Goal: Task Accomplishment & Management: Complete application form

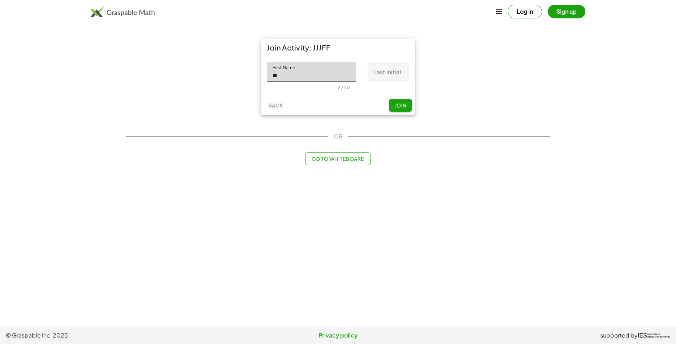
type input "*"
type input "********"
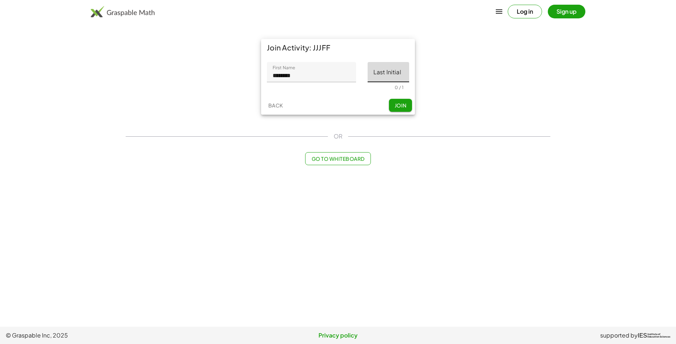
click at [407, 79] on input "Last Initial" at bounding box center [387, 72] width 41 height 20
type input "*"
click at [397, 101] on button "Join" at bounding box center [400, 105] width 23 height 13
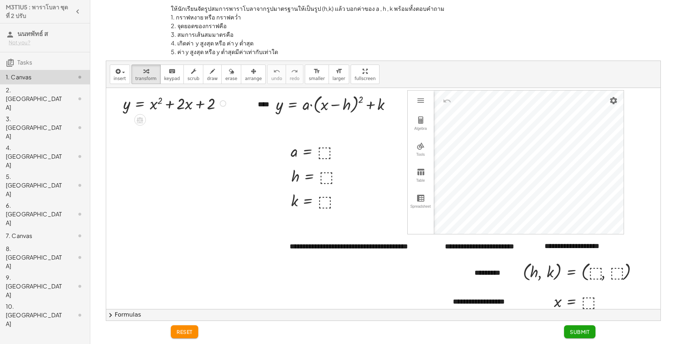
drag, startPoint x: 55, startPoint y: 131, endPoint x: 64, endPoint y: 133, distance: 9.5
click at [58, 172] on div "5. [GEOGRAPHIC_DATA]" at bounding box center [35, 185] width 58 height 26
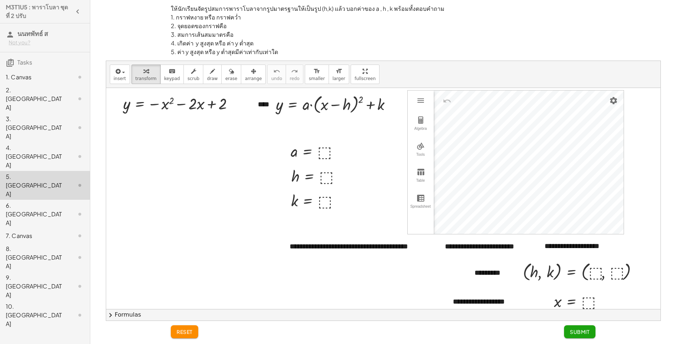
click at [30, 76] on div "1. Canvas" at bounding box center [35, 77] width 58 height 9
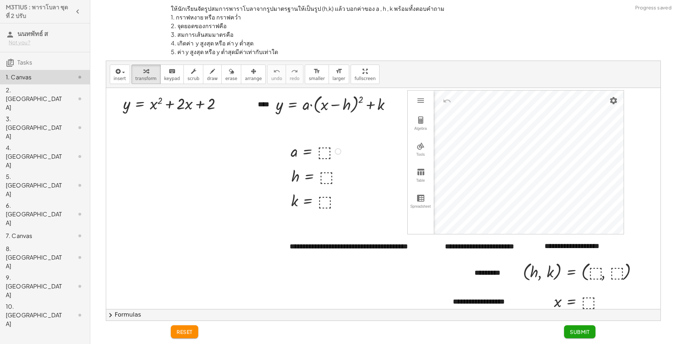
click at [328, 149] on div at bounding box center [317, 151] width 60 height 21
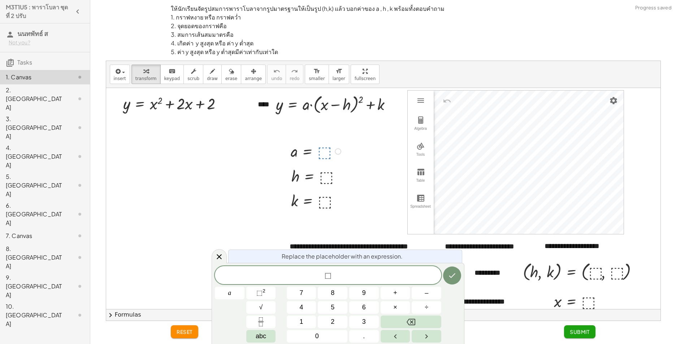
click at [576, 328] on button "Submit" at bounding box center [579, 332] width 31 height 13
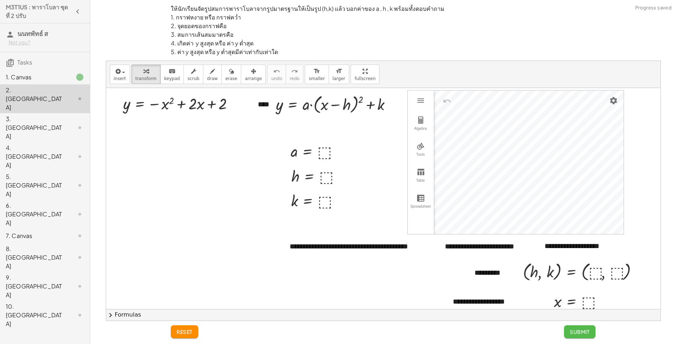
click at [590, 332] on button "Submit" at bounding box center [579, 332] width 31 height 13
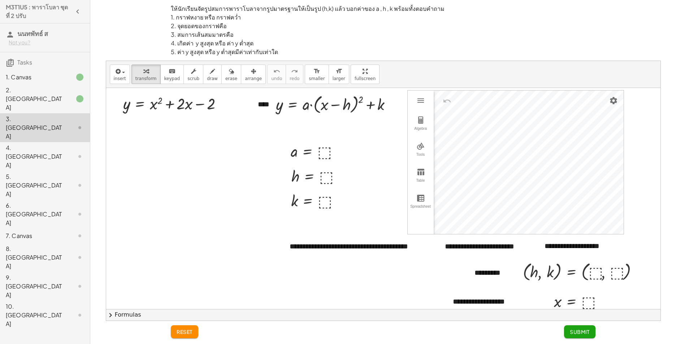
click at [35, 302] on div "10. [GEOGRAPHIC_DATA]" at bounding box center [35, 315] width 58 height 26
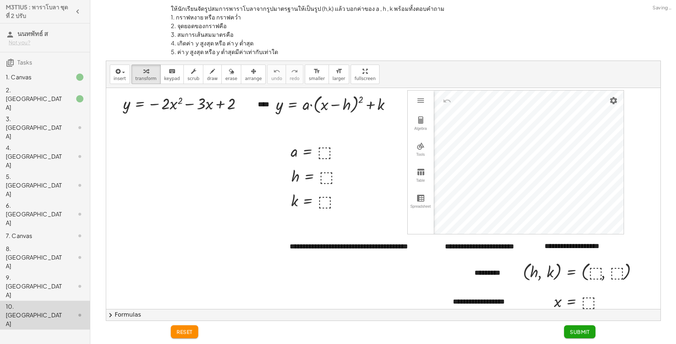
drag, startPoint x: 56, startPoint y: 297, endPoint x: 57, endPoint y: 303, distance: 6.2
drag, startPoint x: 57, startPoint y: 303, endPoint x: 58, endPoint y: 112, distance: 191.6
click at [58, 113] on div "3. [GEOGRAPHIC_DATA]" at bounding box center [45, 127] width 90 height 29
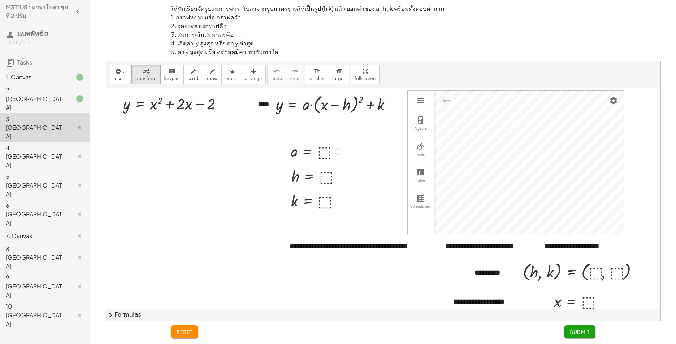
click at [321, 153] on div at bounding box center [317, 151] width 60 height 21
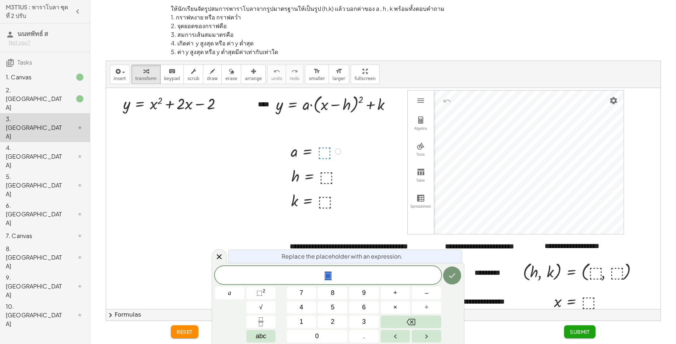
click at [211, 148] on div at bounding box center [383, 231] width 554 height 287
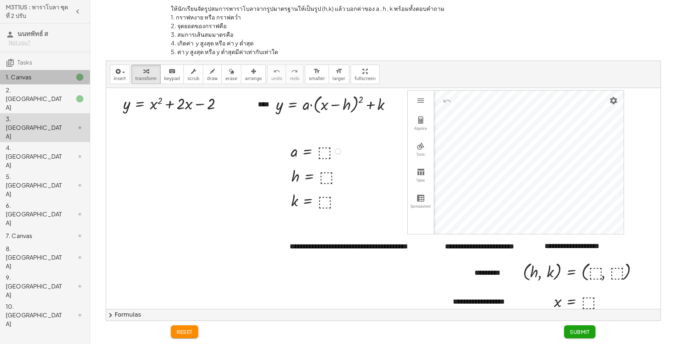
click at [60, 80] on div "1. Canvas" at bounding box center [35, 77] width 58 height 9
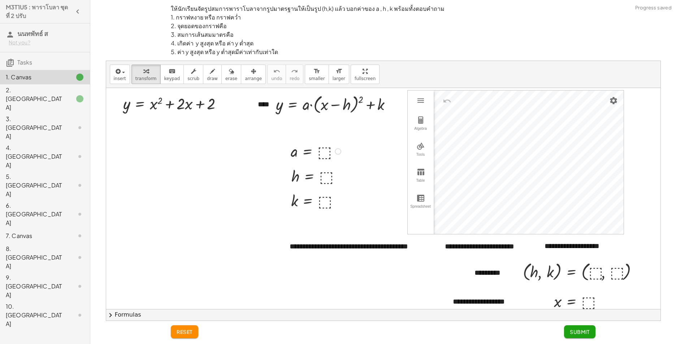
click at [328, 150] on div at bounding box center [317, 151] width 60 height 21
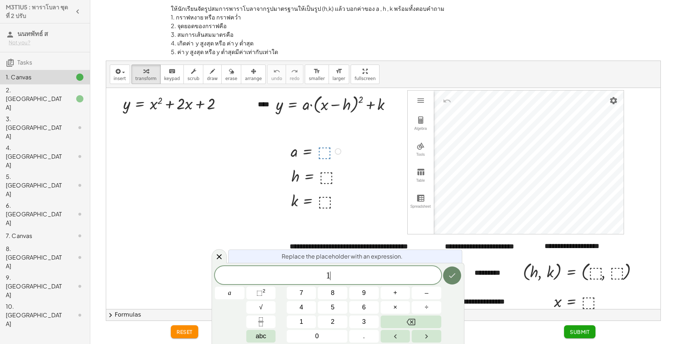
click at [445, 275] on button "Done" at bounding box center [452, 276] width 18 height 18
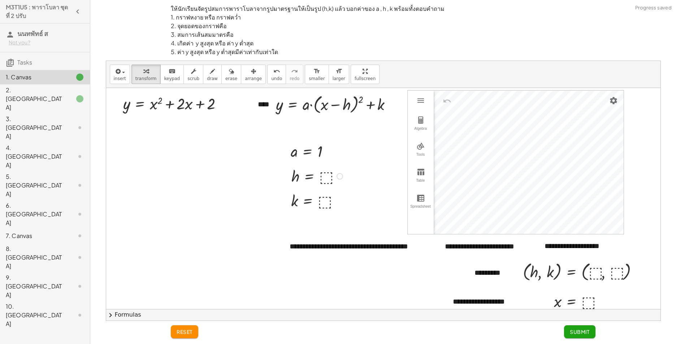
click at [326, 176] on div at bounding box center [318, 176] width 61 height 21
click at [322, 199] on div at bounding box center [317, 200] width 60 height 21
click at [73, 95] on div at bounding box center [74, 99] width 20 height 9
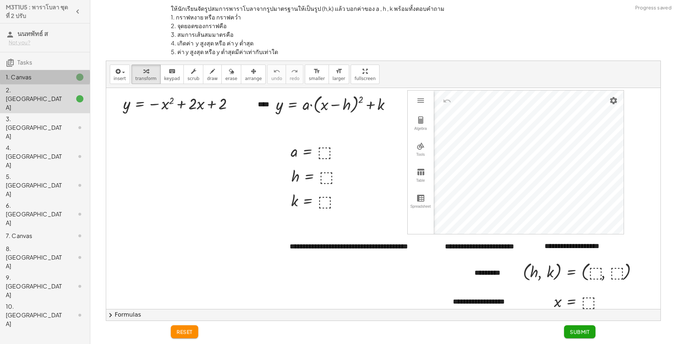
click at [47, 73] on div "1. Canvas" at bounding box center [35, 77] width 58 height 9
